Goal: Check status: Check status

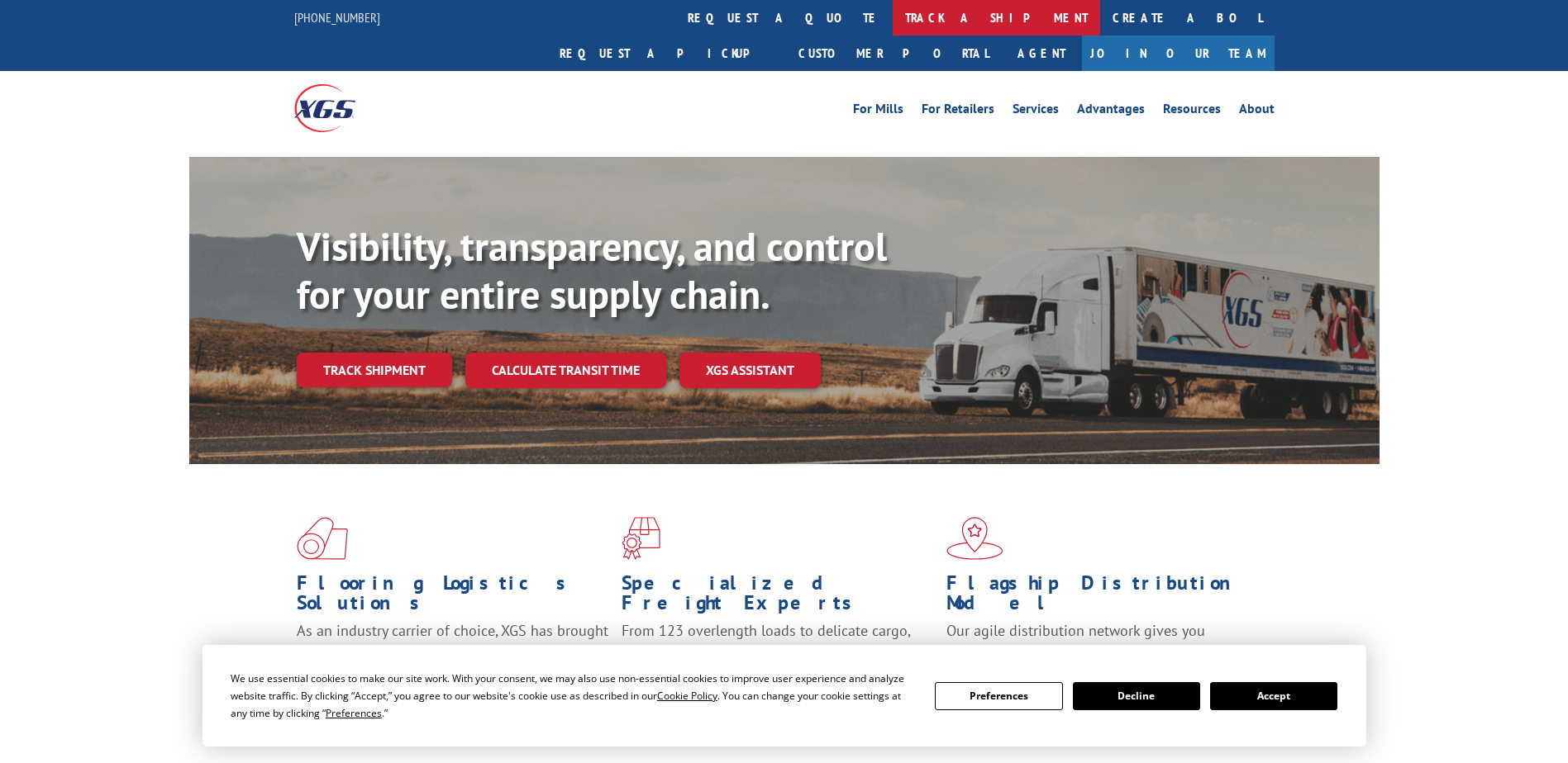
click at [892, 20] on link "track a shipment" at bounding box center [996, 18] width 207 height 36
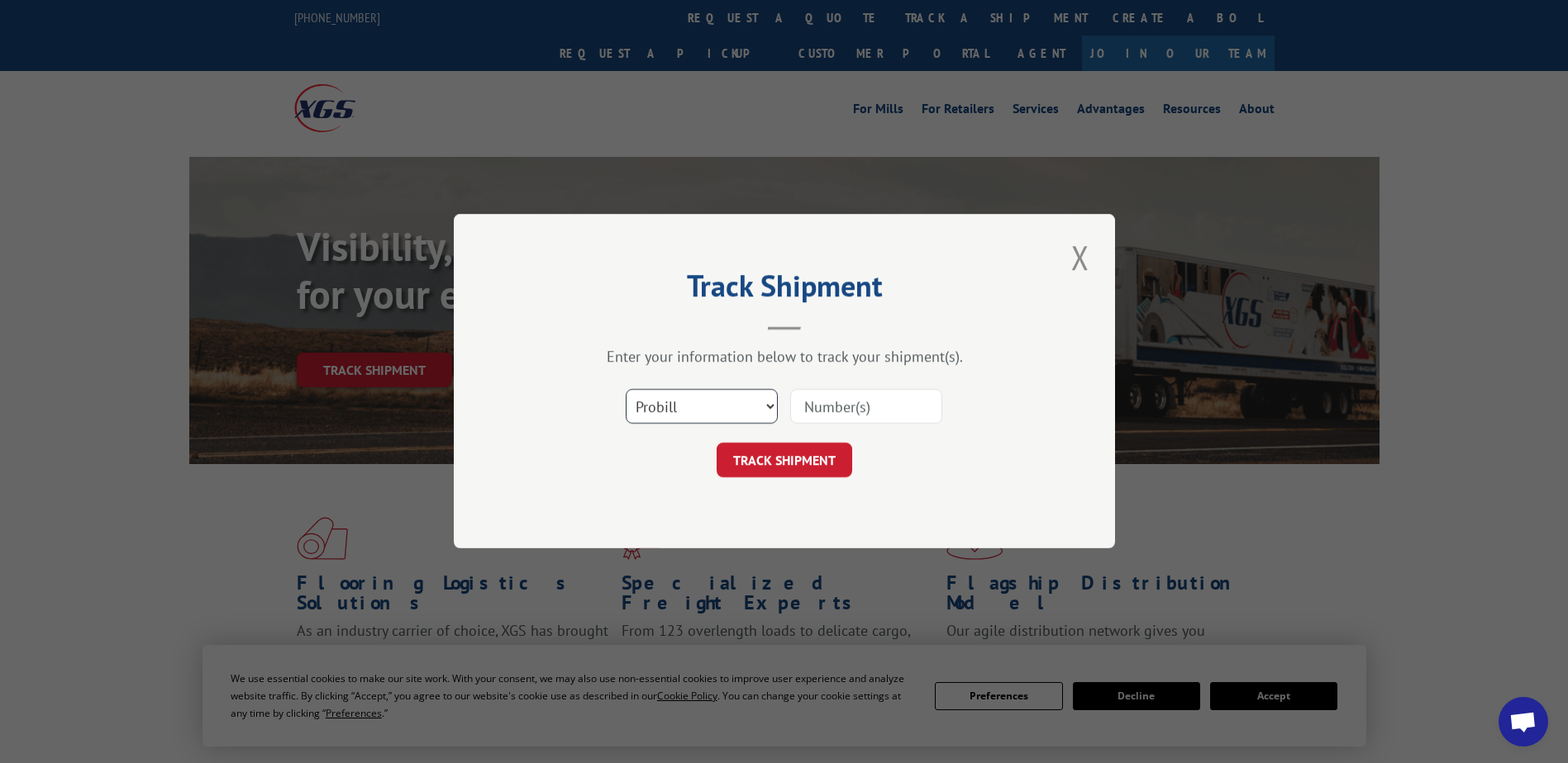
click at [724, 405] on select "Select category... Probill BOL PO" at bounding box center [701, 407] width 152 height 35
select select "bol"
click at [626, 390] on select "Select category... Probill BOL PO" at bounding box center [701, 407] width 152 height 35
click at [832, 410] on input at bounding box center [865, 407] width 152 height 35
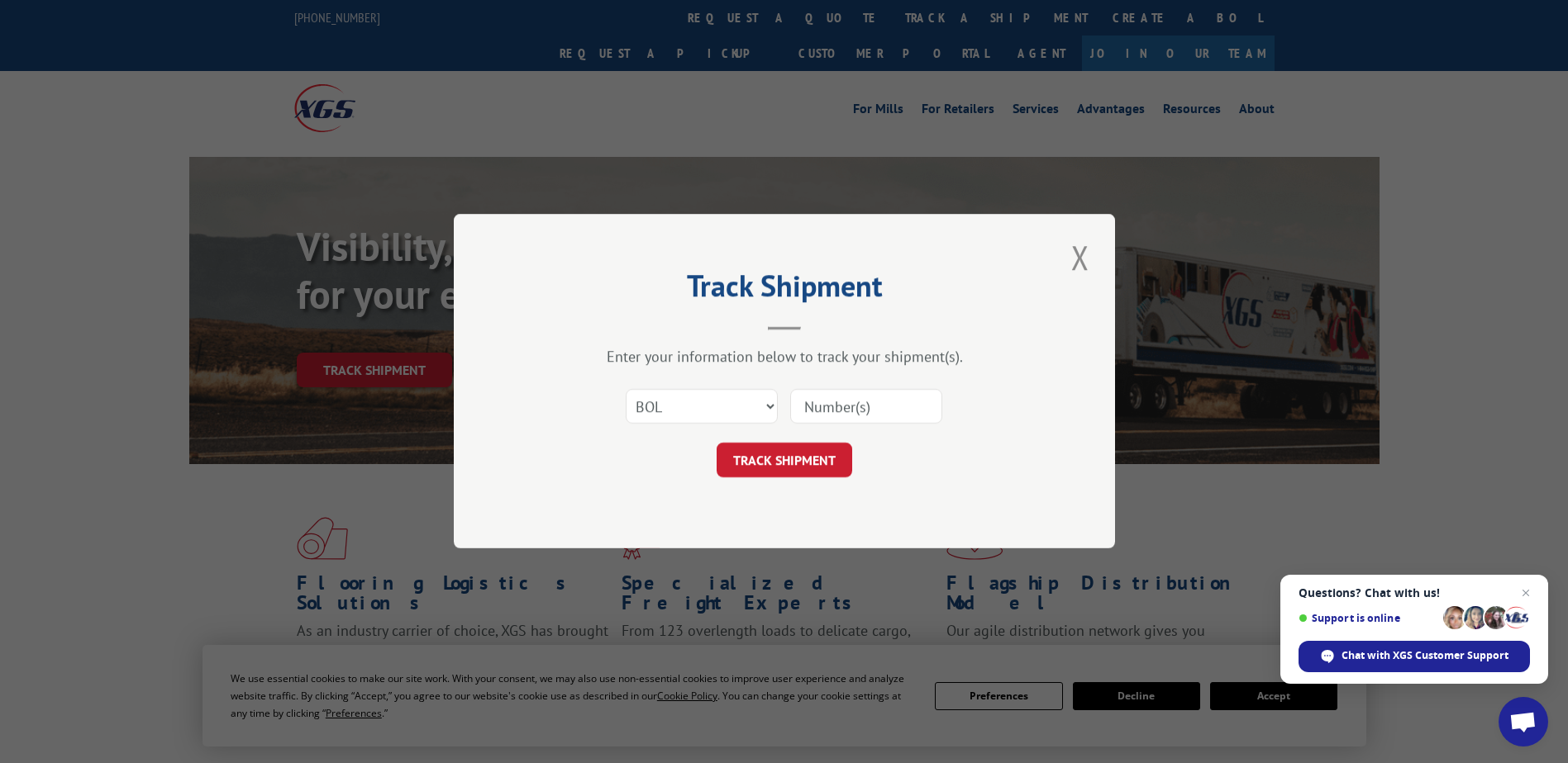
paste input "864635"
type input "864635"
click at [828, 458] on button "TRACK SHIPMENT" at bounding box center [784, 461] width 136 height 35
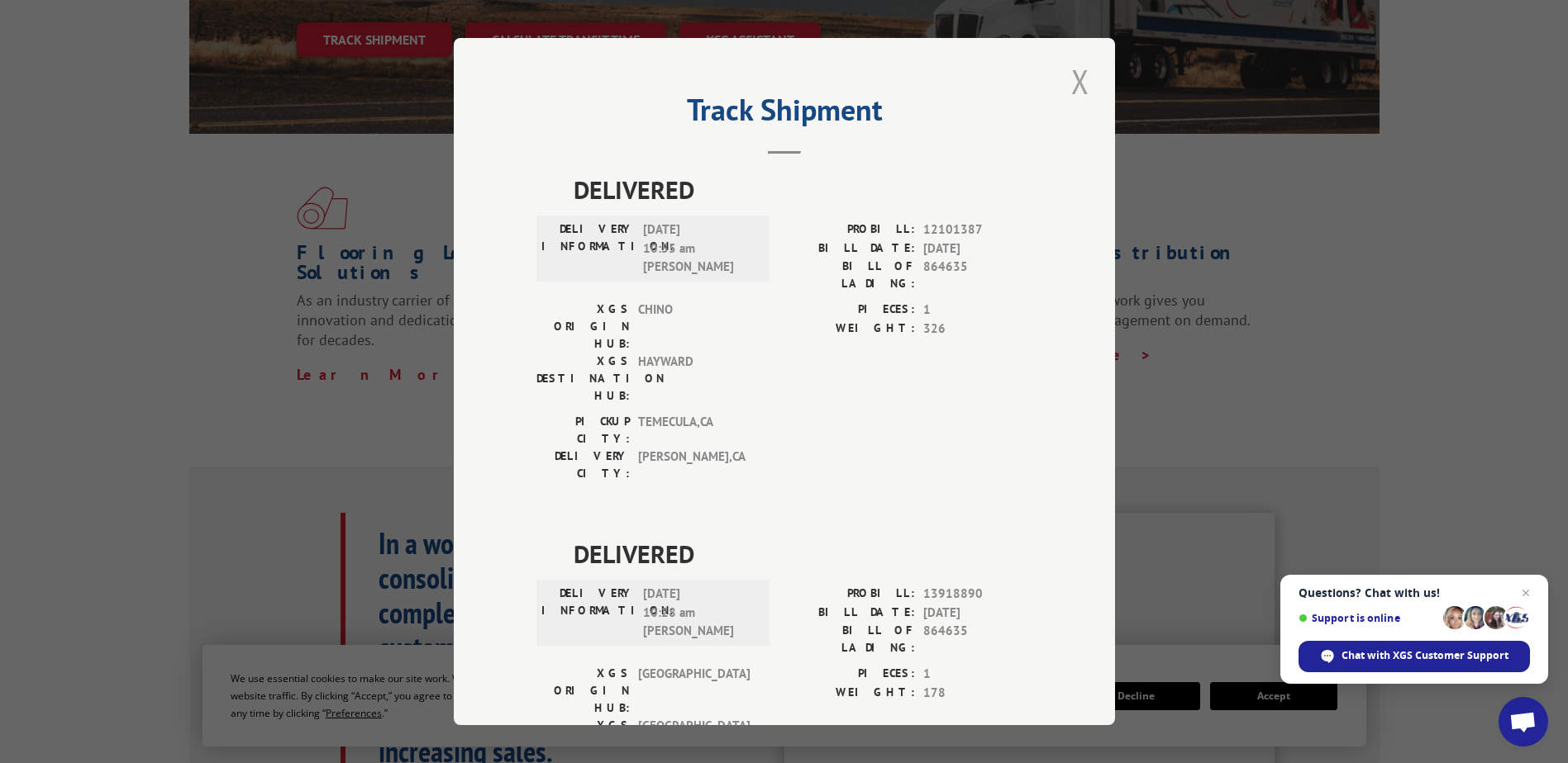
click at [1072, 88] on button "Close modal" at bounding box center [1080, 81] width 28 height 45
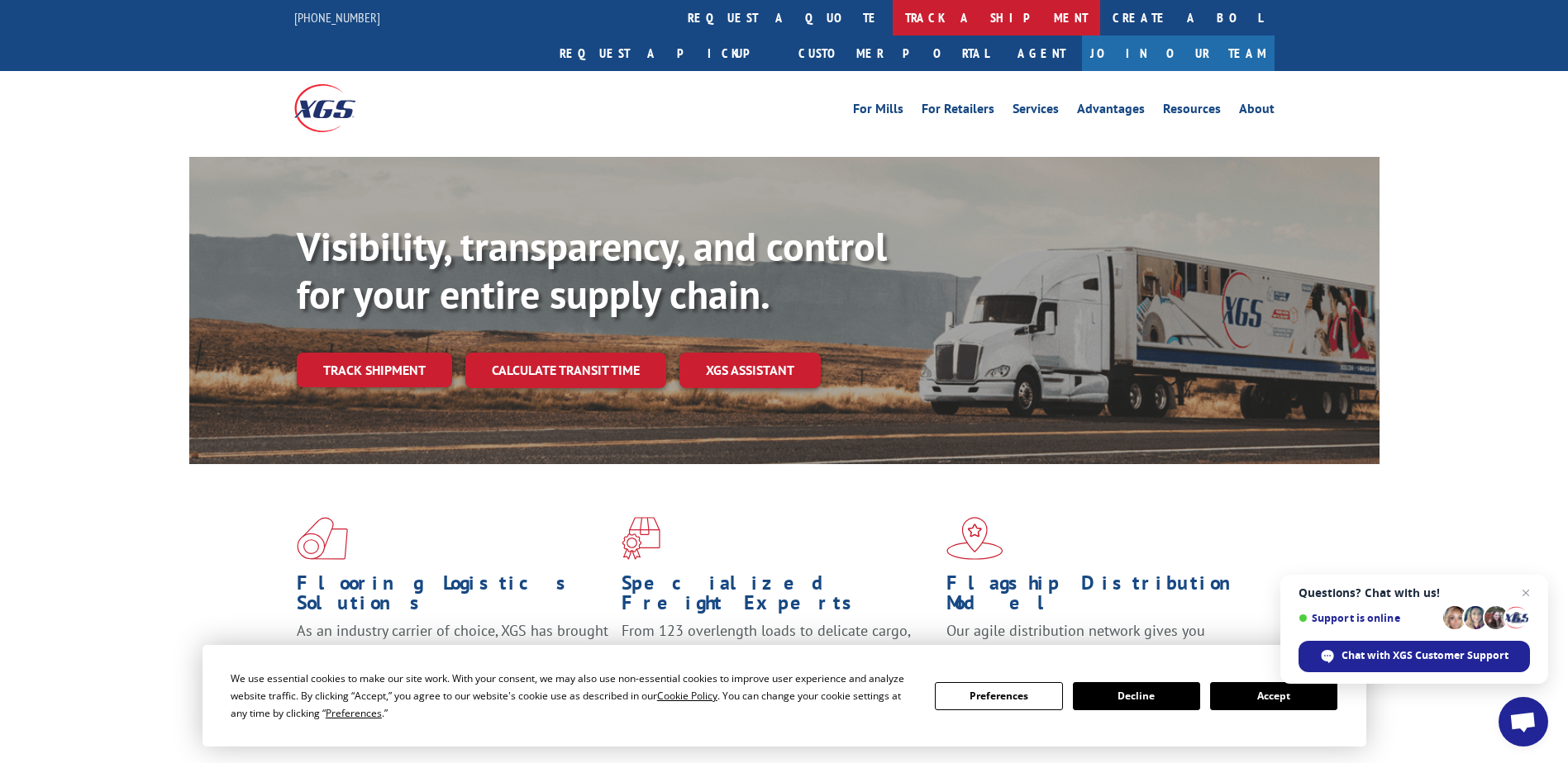
click at [892, 14] on link "track a shipment" at bounding box center [996, 18] width 207 height 36
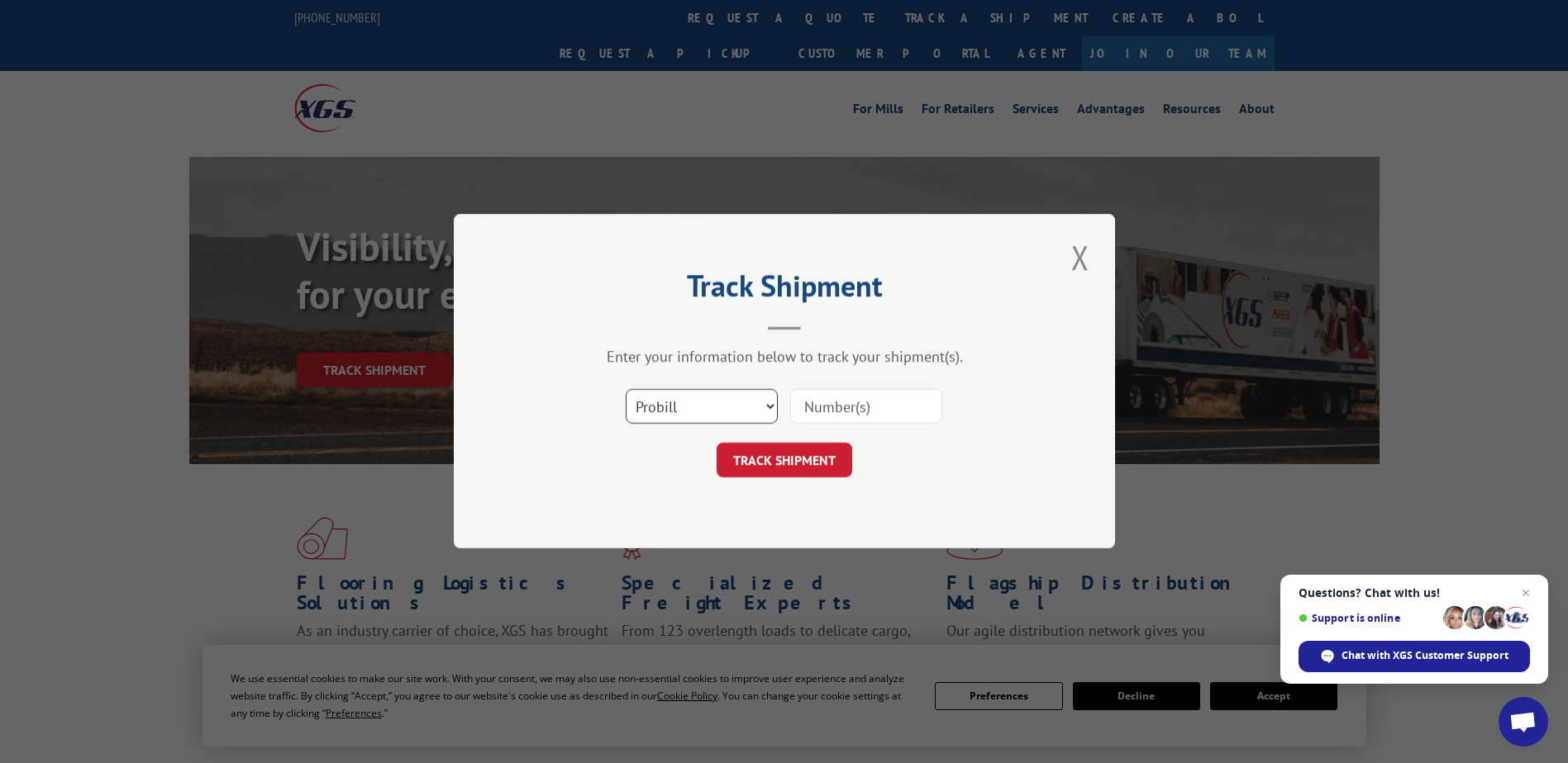
click at [761, 406] on select "Select category... Probill BOL PO" at bounding box center [701, 407] width 152 height 35
select select "bol"
click at [626, 390] on select "Select category... Probill BOL PO" at bounding box center [701, 407] width 152 height 35
click at [855, 398] on input at bounding box center [865, 407] width 152 height 35
paste input "857338"
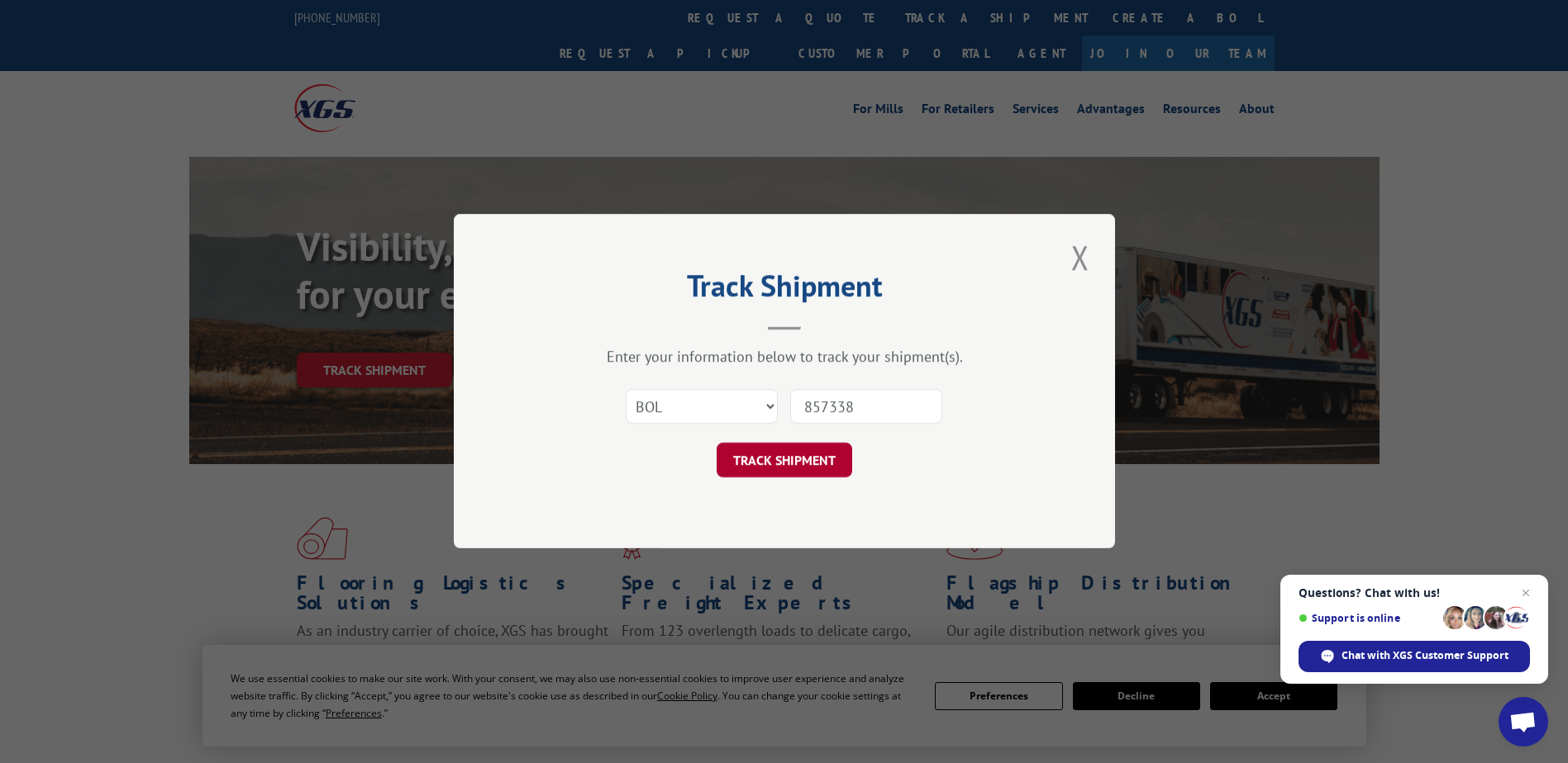
type input "857338"
click at [830, 459] on button "TRACK SHIPMENT" at bounding box center [784, 461] width 136 height 35
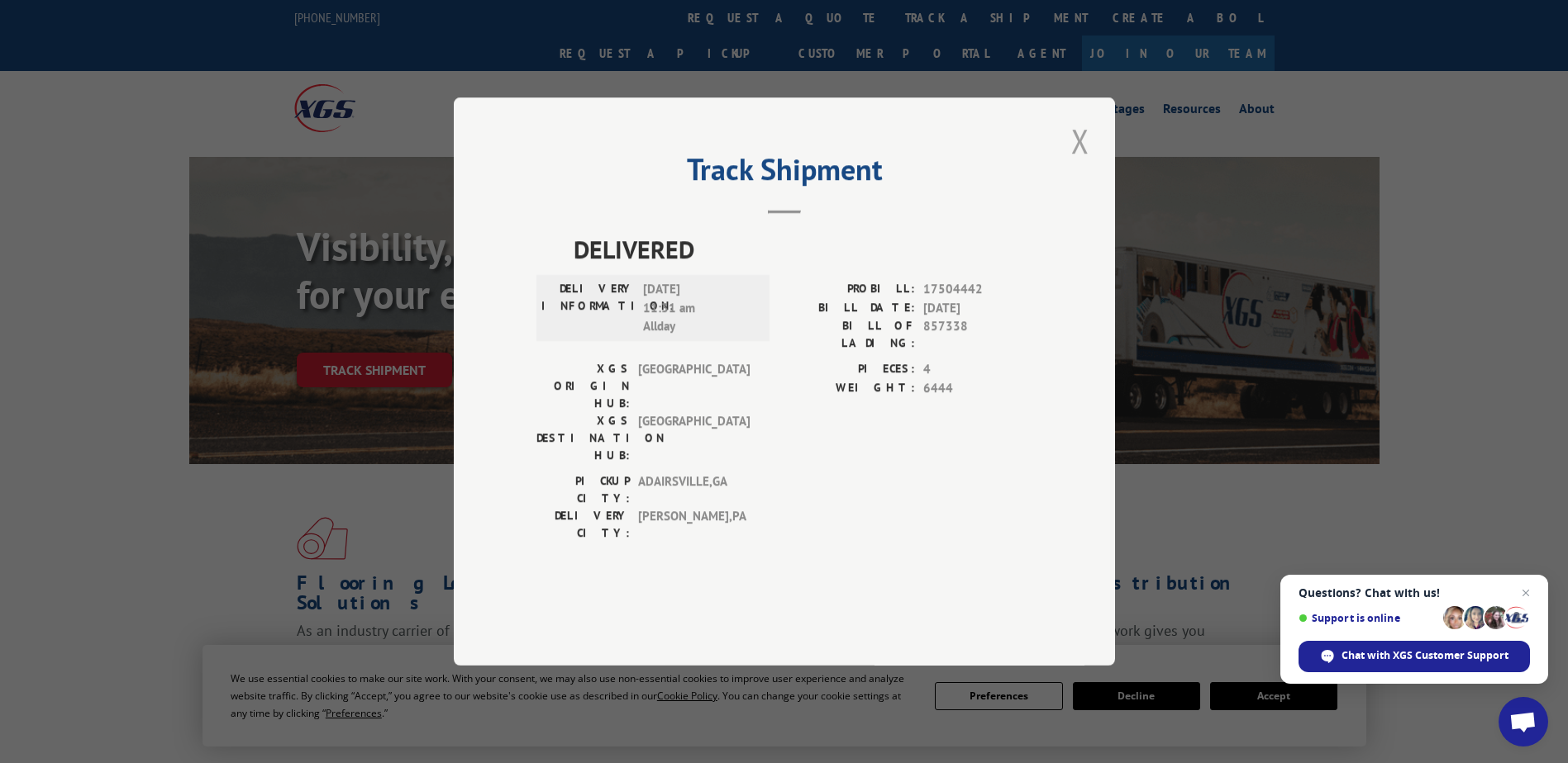
click at [1082, 164] on button "Close modal" at bounding box center [1080, 140] width 28 height 45
